Goal: Find specific page/section: Find specific page/section

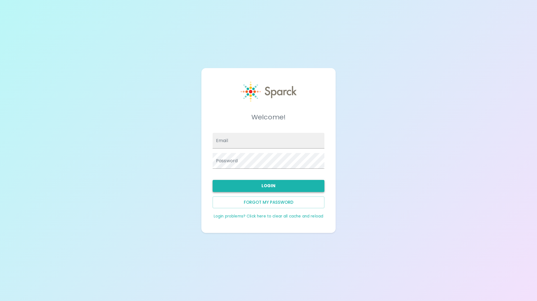
type input "[EMAIL_ADDRESS][DOMAIN_NAME]"
click at [260, 184] on button "Login" at bounding box center [268, 186] width 112 height 12
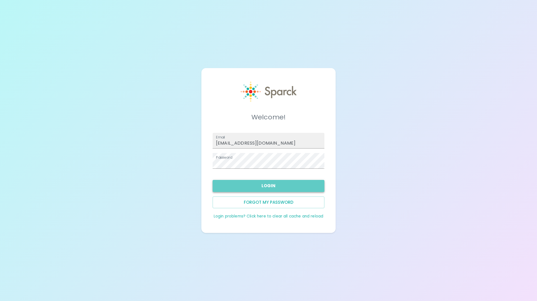
click at [272, 188] on button "Login" at bounding box center [268, 186] width 112 height 12
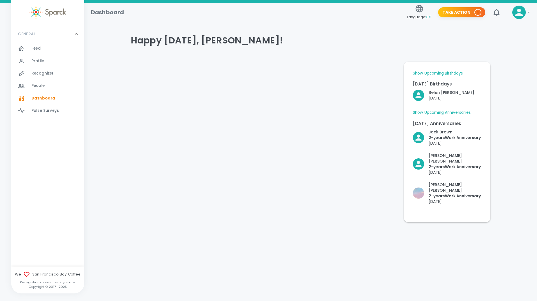
click at [452, 111] on link "Show Upcoming Anniversaries" at bounding box center [441, 113] width 58 height 6
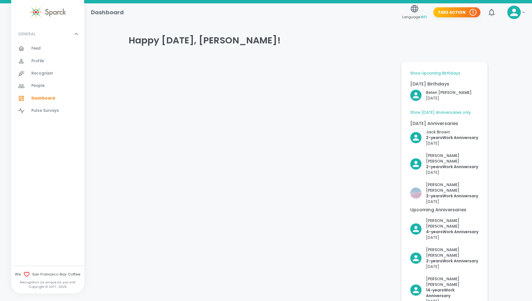
click at [43, 74] on span "Recognize!" at bounding box center [42, 74] width 22 height 6
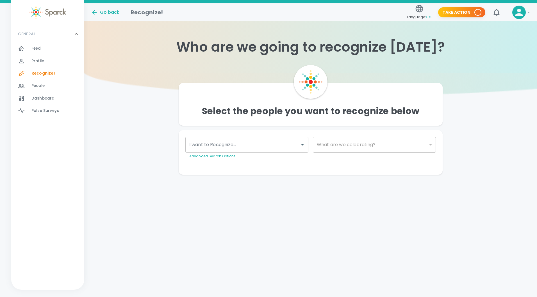
click at [38, 89] on span "People 0" at bounding box center [37, 86] width 13 height 8
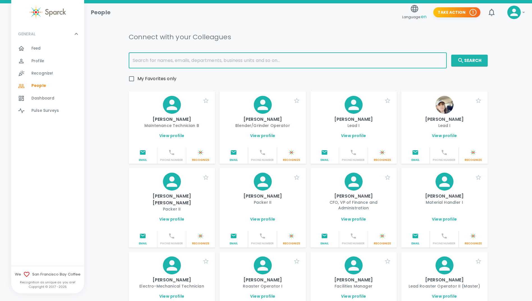
click at [242, 63] on input "text" at bounding box center [288, 61] width 318 height 16
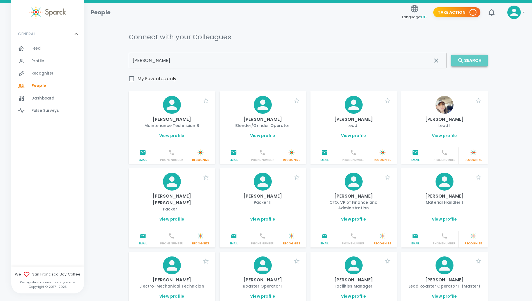
click at [464, 57] on icon "button" at bounding box center [461, 60] width 7 height 7
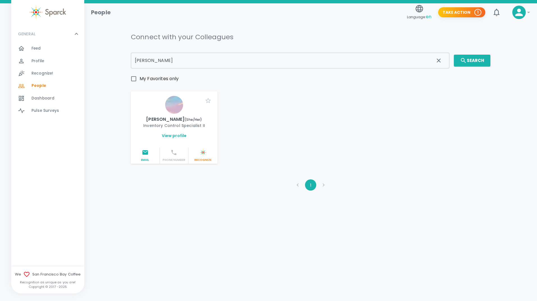
click at [213, 65] on input "[PERSON_NAME]" at bounding box center [280, 61] width 299 height 16
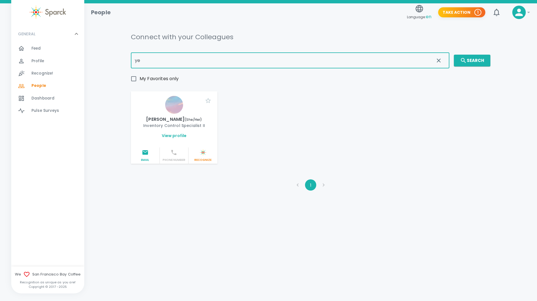
type input "y"
click at [483, 57] on button "Search" at bounding box center [471, 61] width 36 height 12
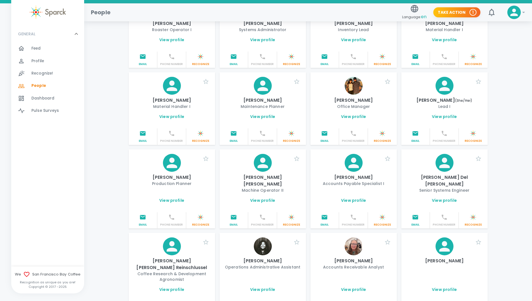
scroll to position [365, 0]
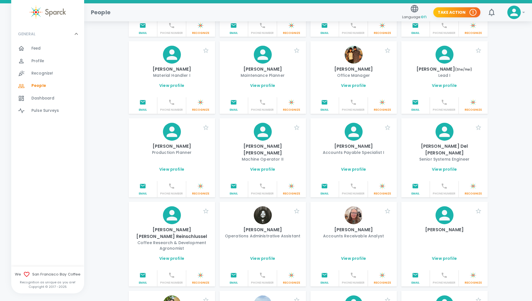
click at [259, 207] on img at bounding box center [263, 216] width 18 height 18
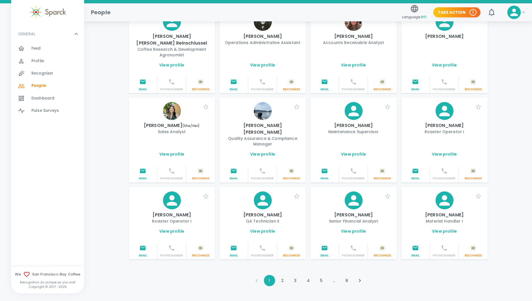
scroll to position [559, 0]
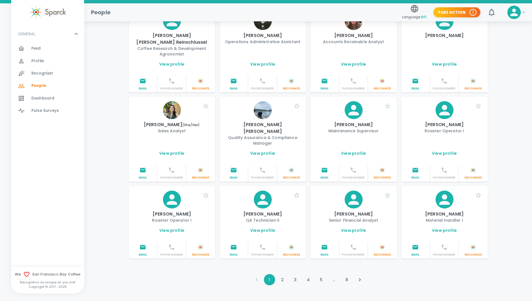
click at [363, 277] on icon "Go to next page" at bounding box center [360, 280] width 6 height 6
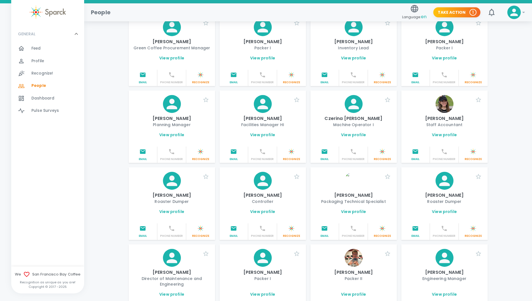
scroll to position [477, 0]
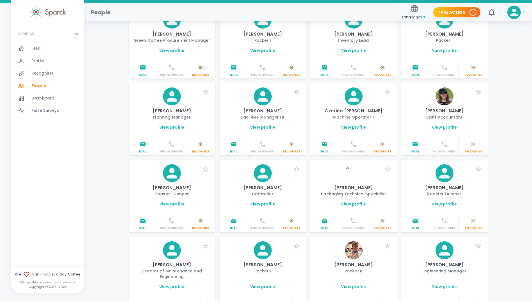
click at [354, 168] on img at bounding box center [354, 173] width 18 height 18
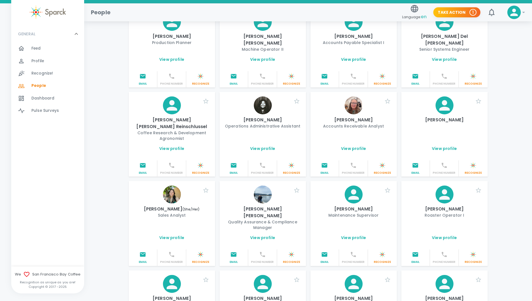
scroll to position [559, 0]
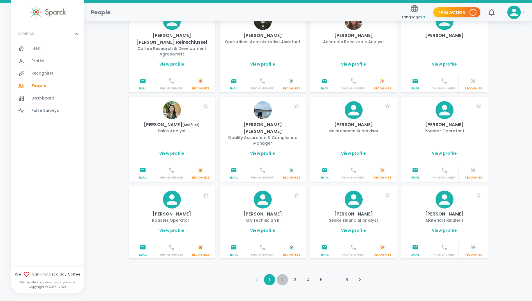
click at [283, 274] on button "2" at bounding box center [282, 279] width 11 height 11
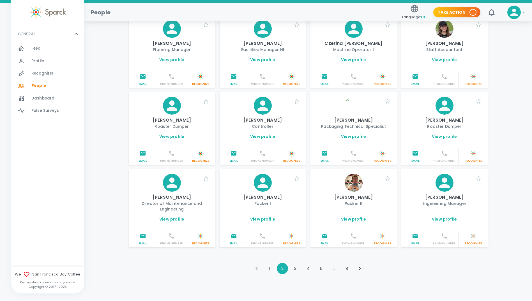
scroll to position [547, 0]
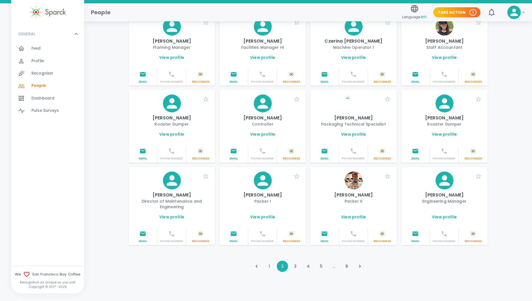
click at [359, 263] on icon "Go to next page" at bounding box center [360, 266] width 6 height 6
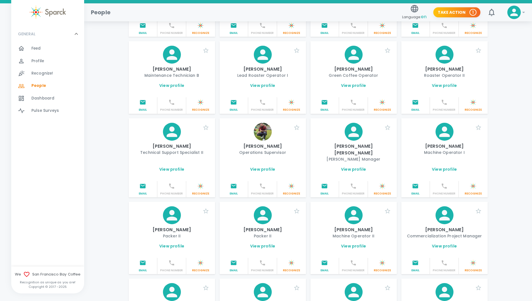
scroll to position [533, 0]
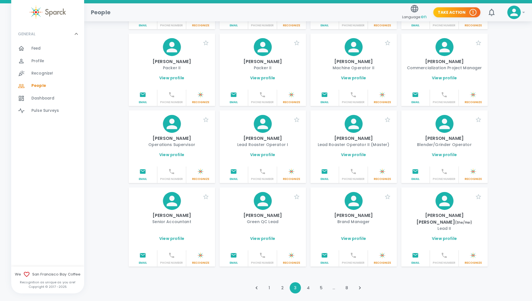
click at [358, 285] on icon "Go to next page" at bounding box center [360, 288] width 6 height 6
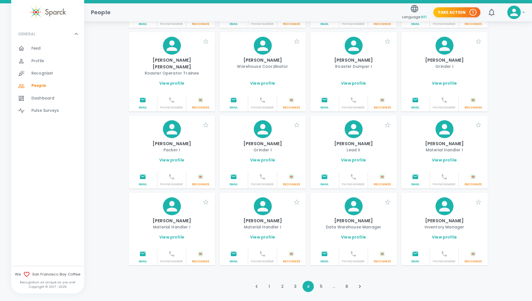
scroll to position [547, 0]
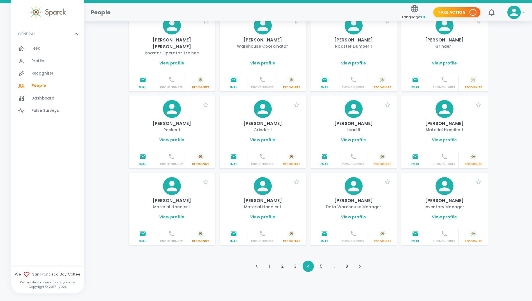
click at [360, 263] on icon "Go to next page" at bounding box center [360, 266] width 6 height 6
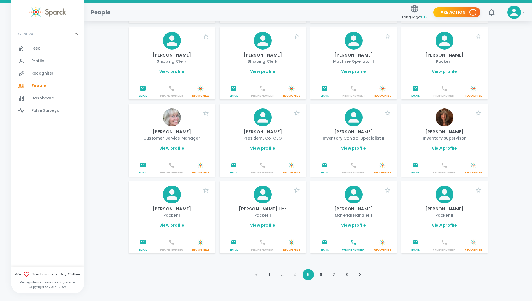
scroll to position [541, 0]
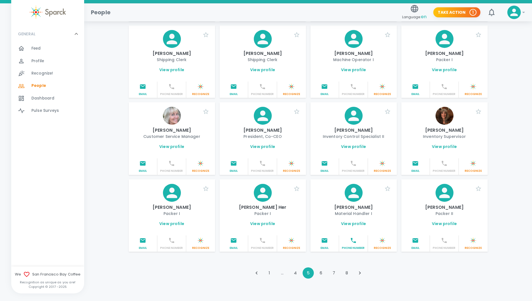
click at [360, 272] on icon "Go to next page" at bounding box center [360, 273] width 2 height 3
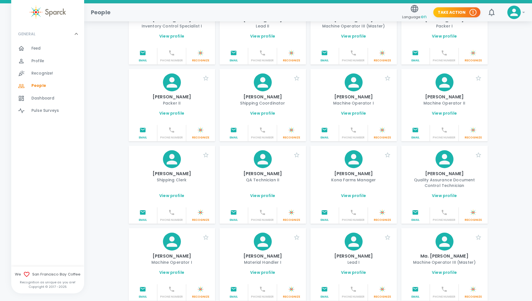
scroll to position [36, 0]
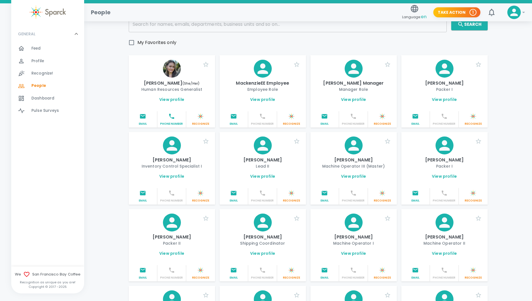
click at [170, 68] on img at bounding box center [172, 69] width 18 height 18
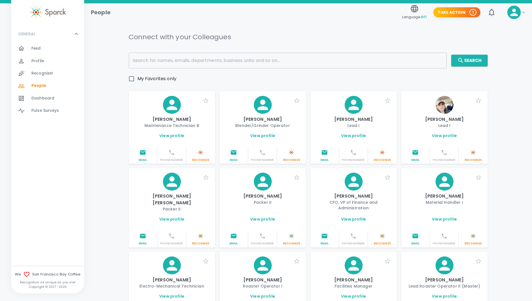
click at [442, 106] on img at bounding box center [445, 105] width 18 height 18
click at [42, 72] on span "Recognize!" at bounding box center [42, 74] width 22 height 6
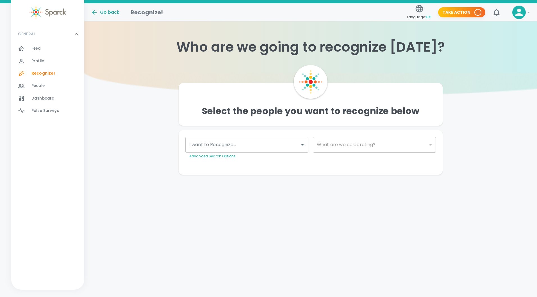
click at [41, 56] on div "Profile 0" at bounding box center [47, 61] width 73 height 12
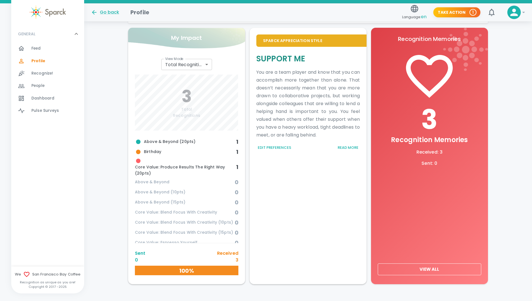
scroll to position [167, 0]
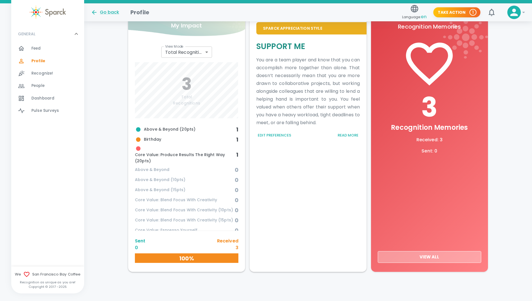
click at [442, 258] on button "View All" at bounding box center [430, 257] width 104 height 12
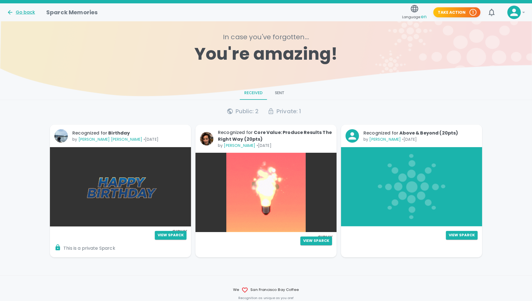
click at [7, 11] on icon at bounding box center [10, 12] width 7 height 7
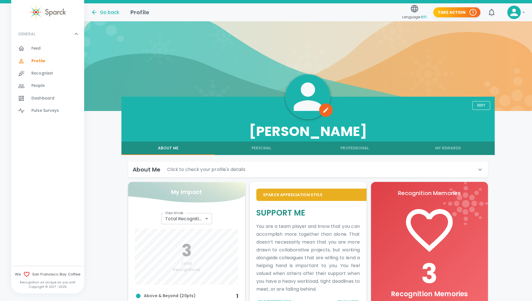
click at [44, 84] on span "People" at bounding box center [37, 86] width 13 height 6
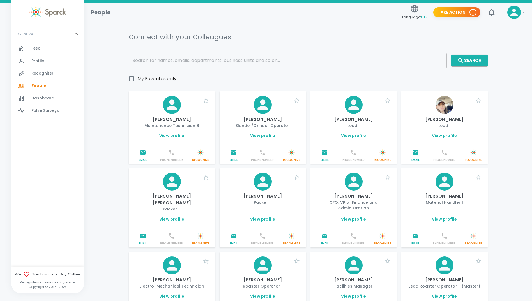
click at [308, 59] on input "text" at bounding box center [288, 61] width 318 height 16
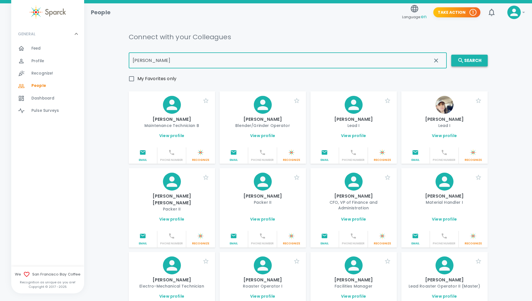
type input "[PERSON_NAME]"
click at [474, 56] on button "Search" at bounding box center [470, 61] width 36 height 12
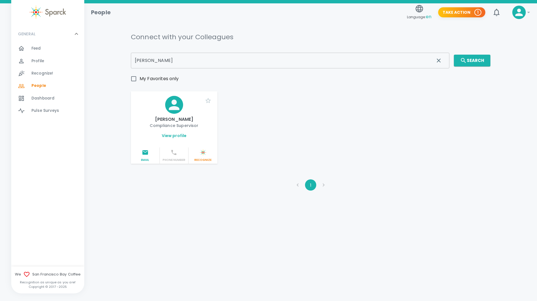
click at [177, 108] on icon at bounding box center [174, 105] width 10 height 10
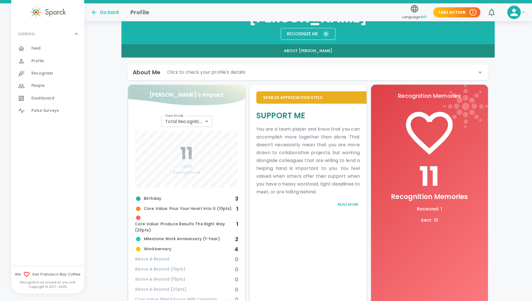
scroll to position [43, 0]
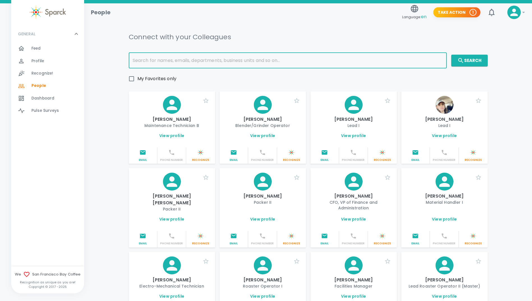
click at [209, 62] on input "text" at bounding box center [288, 61] width 318 height 16
click at [470, 67] on div "[PERSON_NAME] ​ Search My Favorites only" at bounding box center [306, 66] width 364 height 36
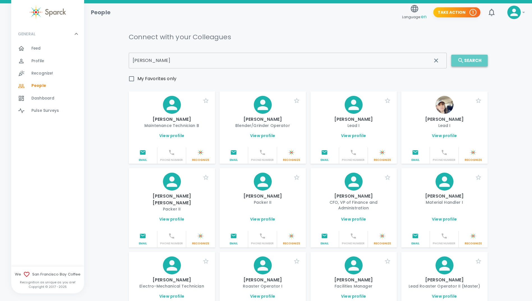
click at [472, 65] on button "Search" at bounding box center [470, 61] width 36 height 12
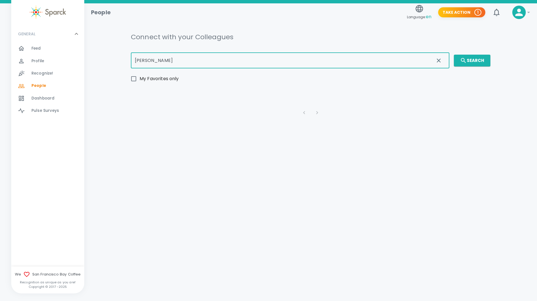
click at [208, 56] on input "[PERSON_NAME]" at bounding box center [280, 61] width 299 height 16
type input "j"
click at [477, 63] on button "Search" at bounding box center [471, 61] width 36 height 12
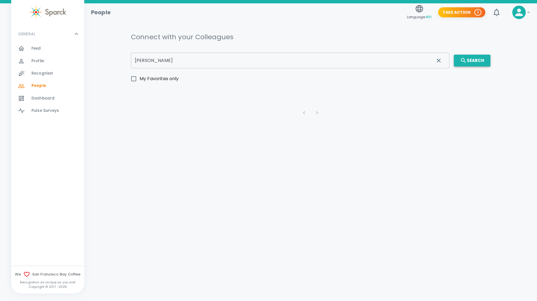
click at [477, 63] on button "Search" at bounding box center [471, 61] width 36 height 12
click at [214, 67] on input "[PERSON_NAME]" at bounding box center [280, 61] width 299 height 16
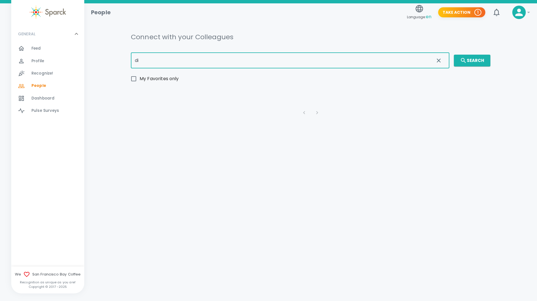
type input "d"
type input "[PERSON_NAME]"
click at [479, 58] on button "Search" at bounding box center [471, 61] width 36 height 12
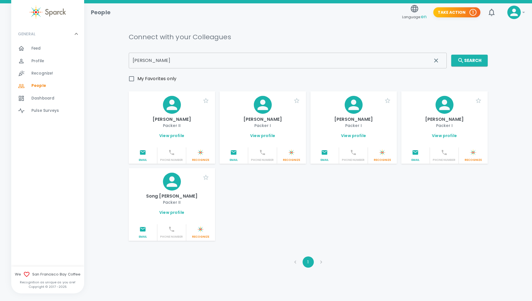
click at [166, 107] on icon at bounding box center [172, 105] width 16 height 16
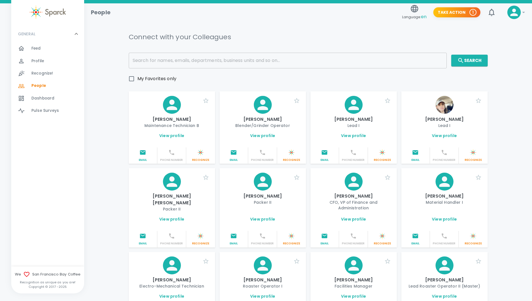
click at [243, 60] on input "text" at bounding box center [288, 61] width 318 height 16
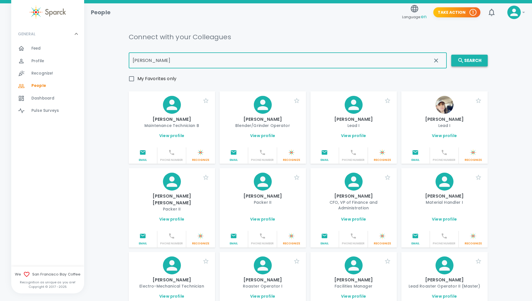
click at [452, 62] on button "Search" at bounding box center [470, 61] width 36 height 12
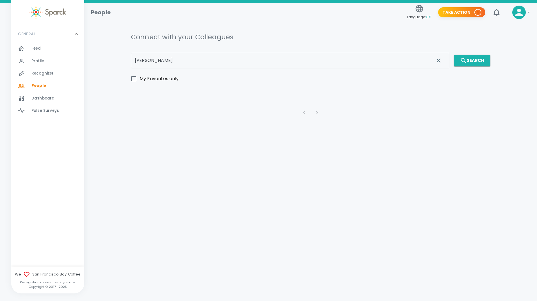
click at [171, 58] on input "[PERSON_NAME]" at bounding box center [280, 61] width 299 height 16
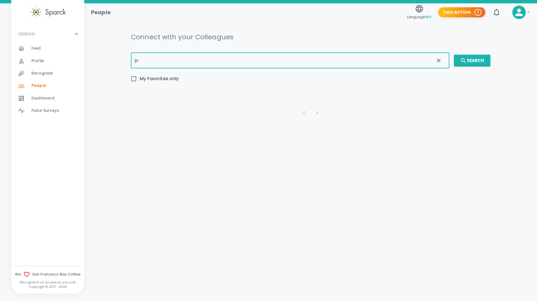
type input "j"
type input "[PERSON_NAME]"
click at [470, 58] on button "Search" at bounding box center [471, 61] width 36 height 12
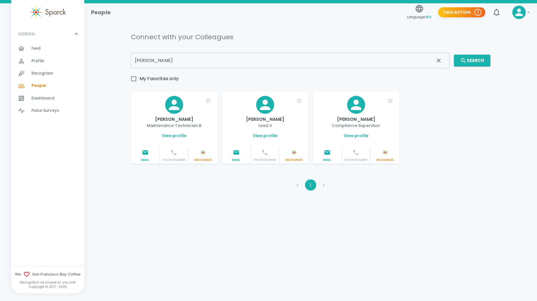
click at [268, 104] on icon at bounding box center [265, 105] width 16 height 16
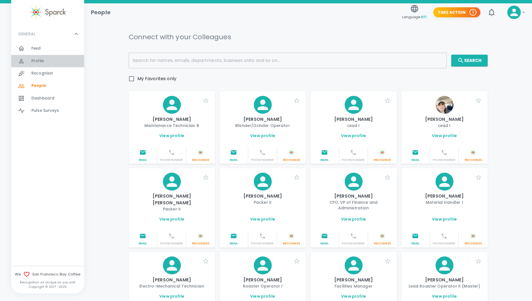
click at [42, 61] on span "Profile" at bounding box center [37, 61] width 13 height 6
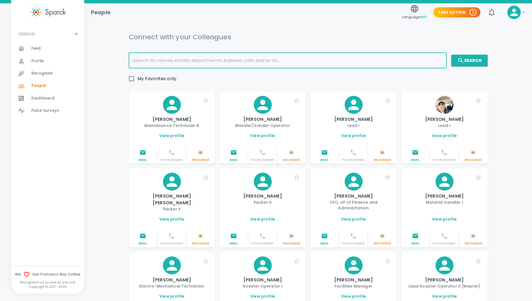
click at [212, 61] on input "text" at bounding box center [288, 61] width 318 height 16
type input "[PERSON_NAME]"
click at [467, 58] on button "Search" at bounding box center [470, 61] width 36 height 12
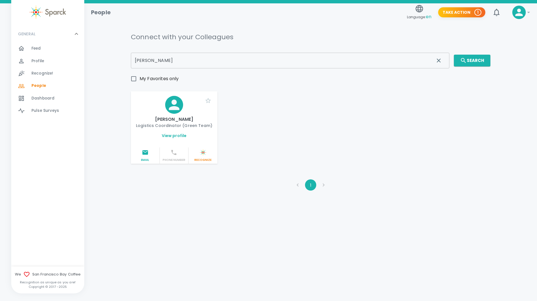
click at [172, 113] on div at bounding box center [174, 105] width 18 height 18
